Goal: Task Accomplishment & Management: Complete application form

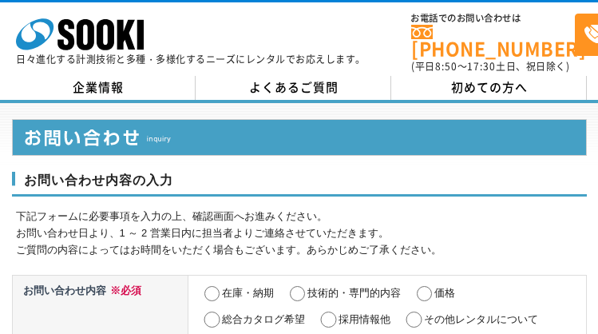
select select "13"
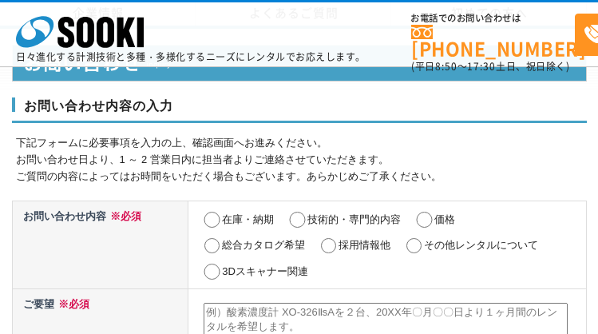
scroll to position [787, 0]
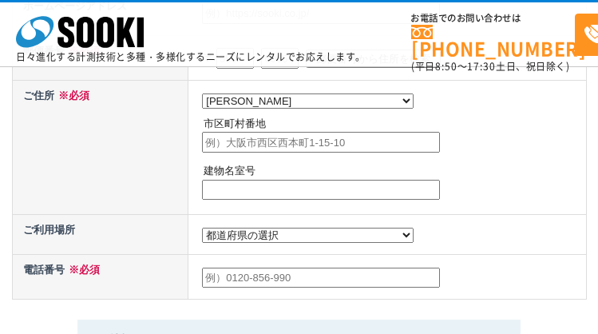
select select "13"
radio input "true"
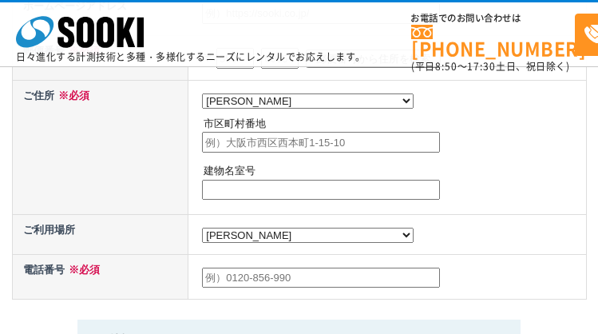
radio input "true"
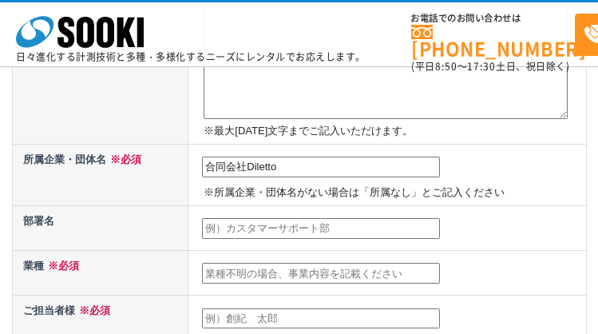
type input "合同会社Diletto"
type input "代表社員"
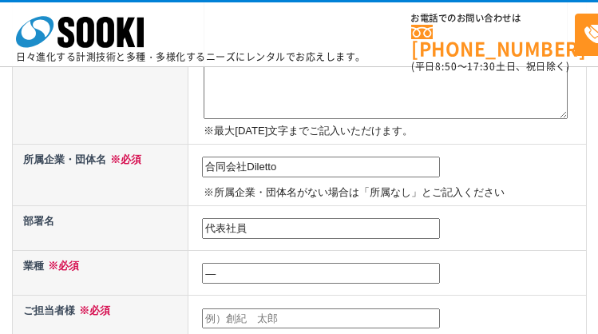
type input "―"
type input "[PERSON_NAME]"
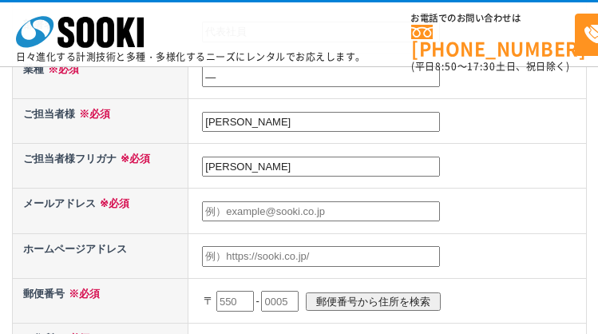
type input "[PERSON_NAME]"
type input "[EMAIL_ADDRESS][DOMAIN_NAME]"
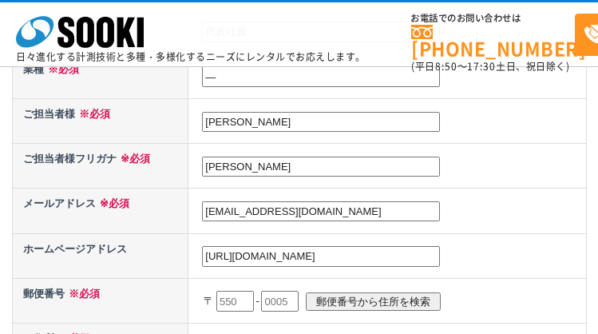
type input "[URL][DOMAIN_NAME]"
type input "107"
type input "[DATE]"
type input "0062"
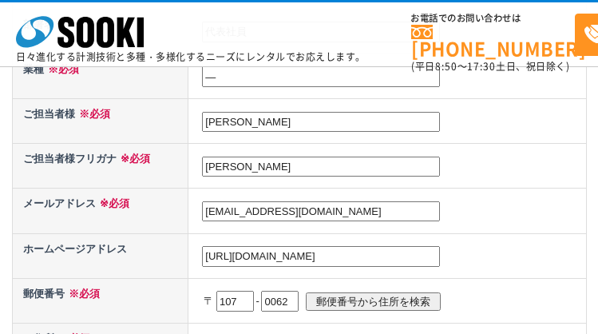
scroll to position [766, 0]
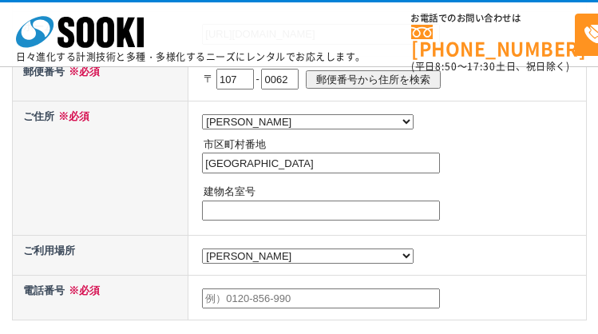
type input "[GEOGRAPHIC_DATA]"
type input "―"
type input "05018075607"
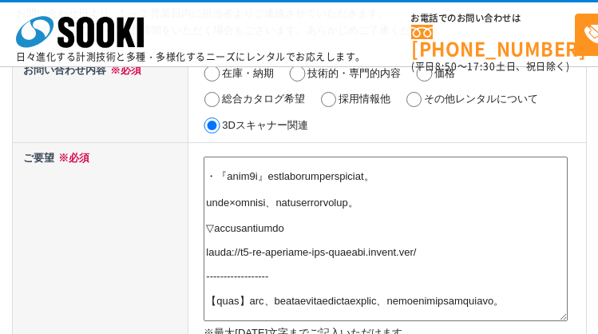
type textarea "loremipsumdol。 sitametcons：adipiscingelit。 sed、doeiusmodtemporincididuntutlabor…"
